Goal: Check status: Check status

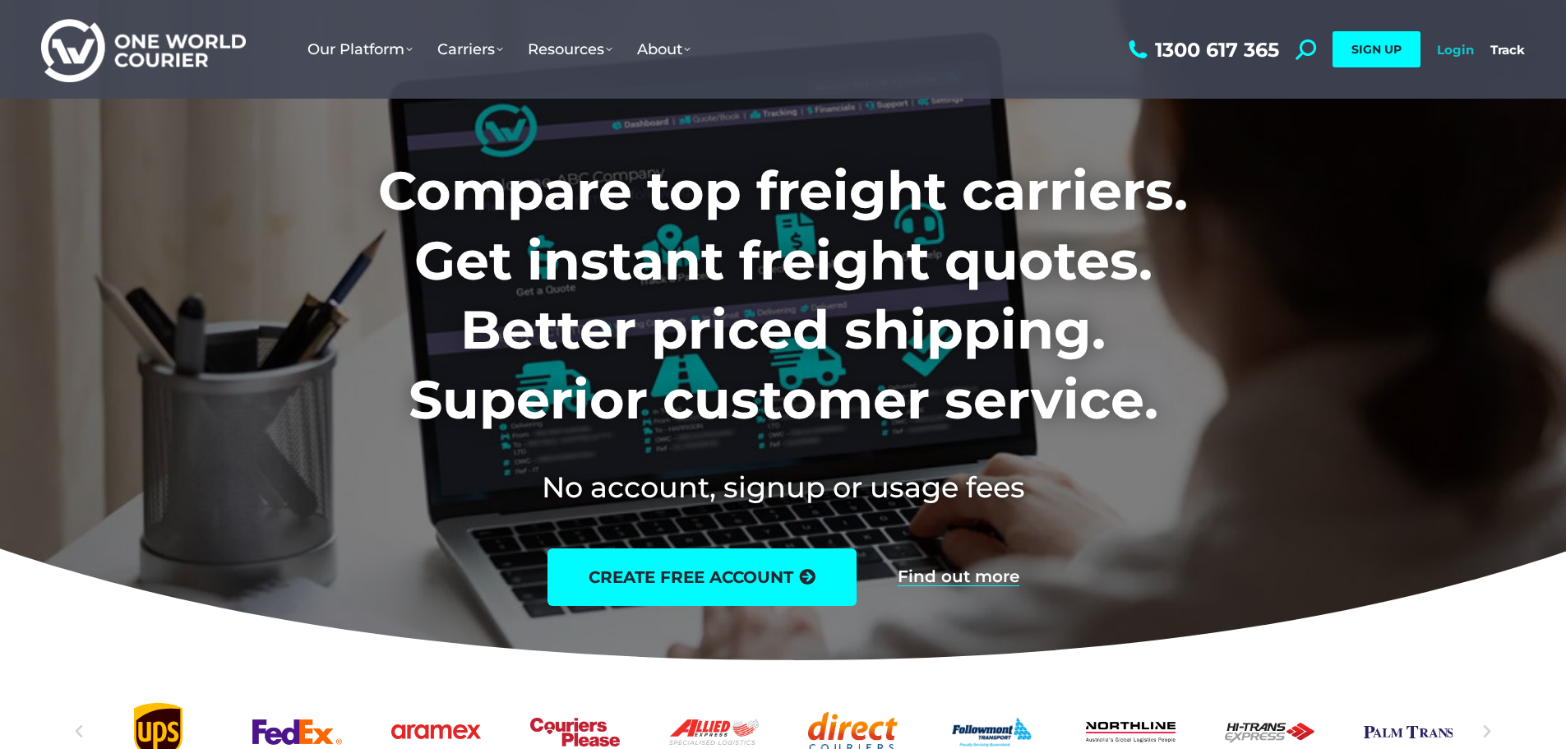
click at [1465, 54] on link "Login" at bounding box center [1455, 50] width 37 height 16
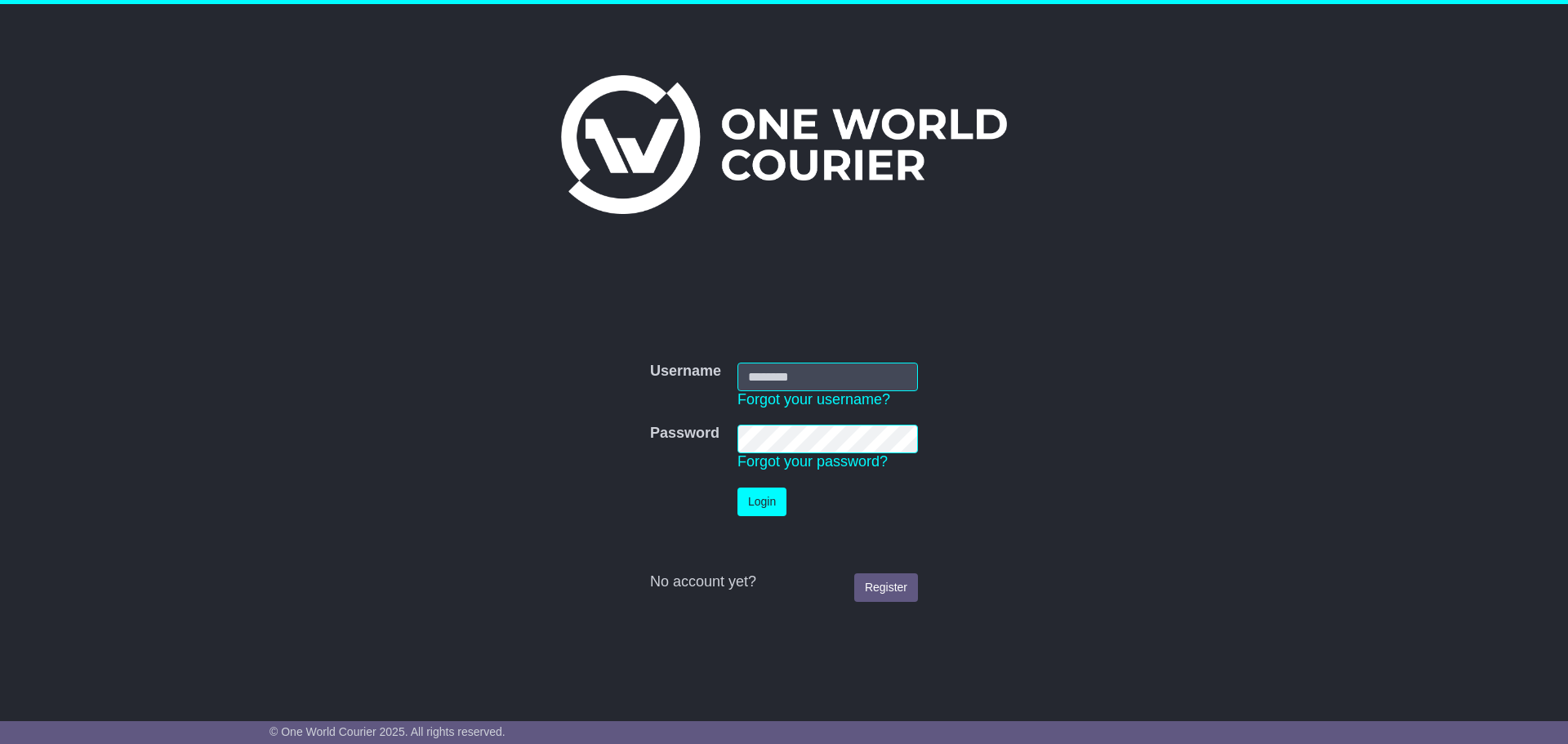
type input "**********"
click at [761, 503] on button "Login" at bounding box center [761, 502] width 49 height 29
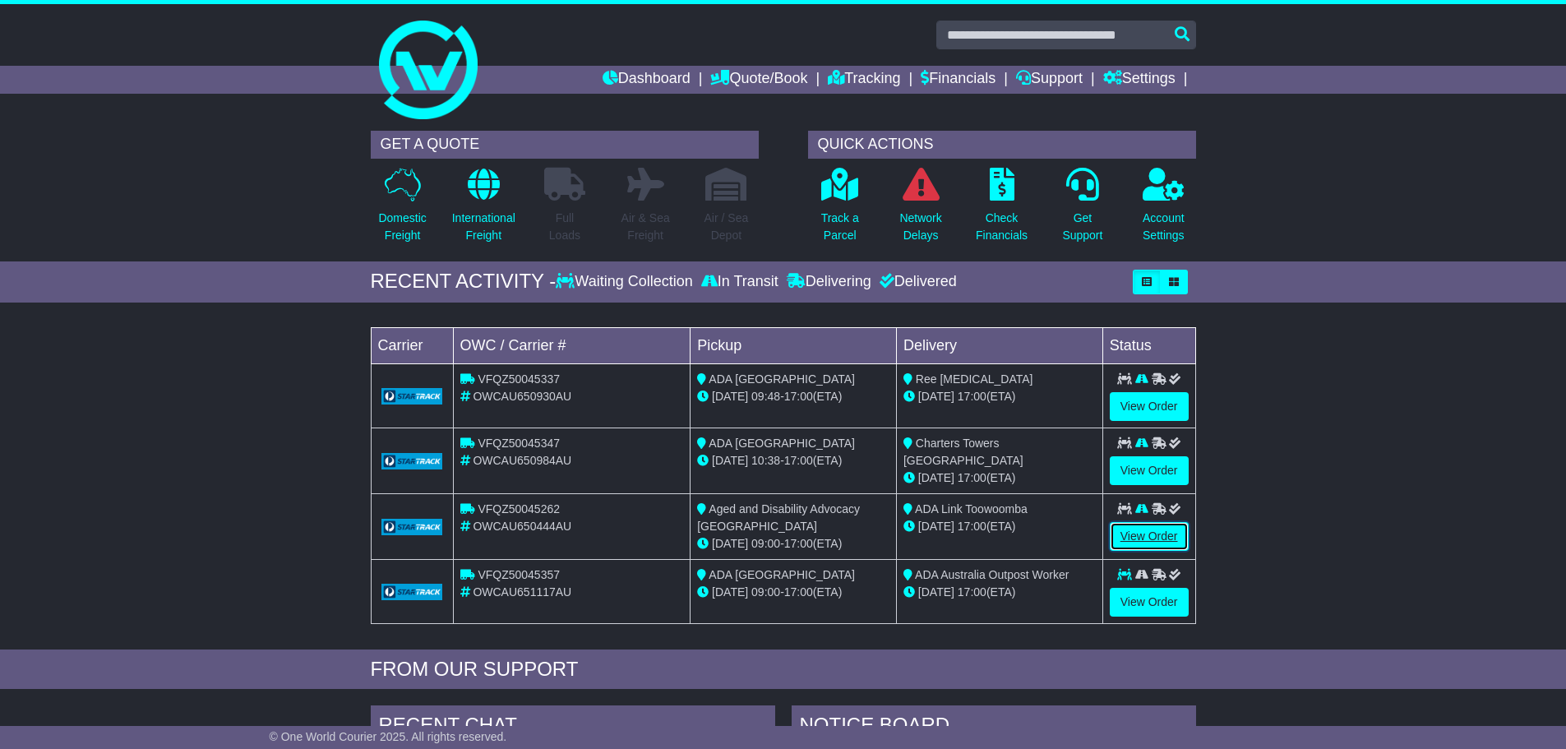
click at [1158, 529] on link "View Order" at bounding box center [1149, 536] width 79 height 29
